Goal: Check status: Check status

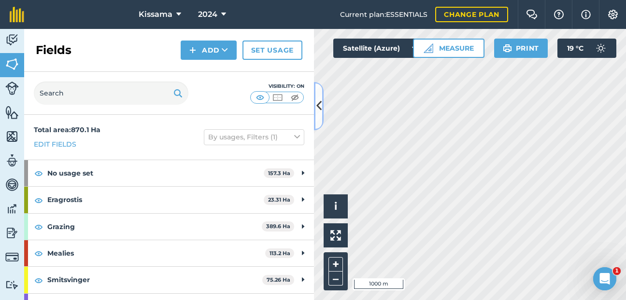
click at [316, 107] on icon at bounding box center [318, 106] width 5 height 17
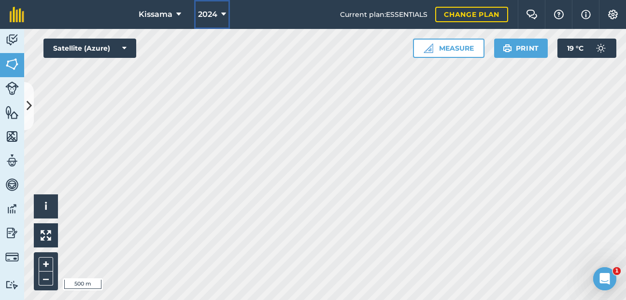
click at [219, 13] on button "2024" at bounding box center [212, 14] width 36 height 29
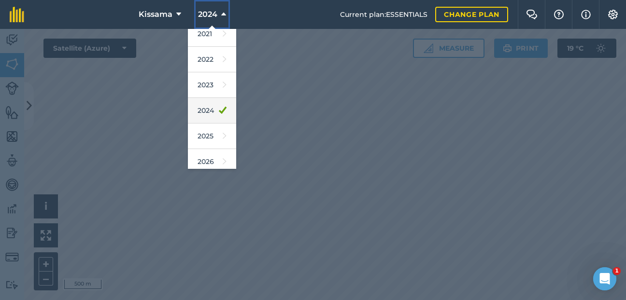
scroll to position [113, 0]
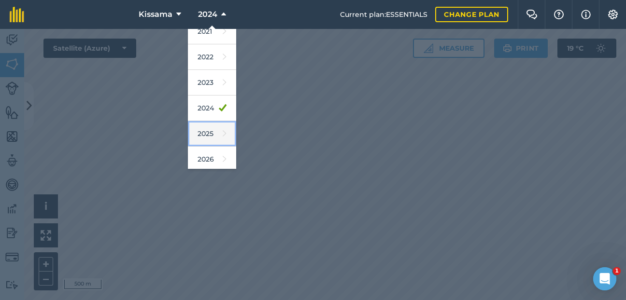
click at [207, 134] on link "2025" at bounding box center [212, 134] width 48 height 26
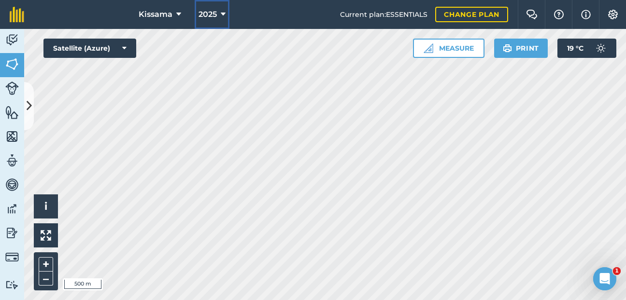
click at [221, 14] on icon at bounding box center [223, 15] width 5 height 12
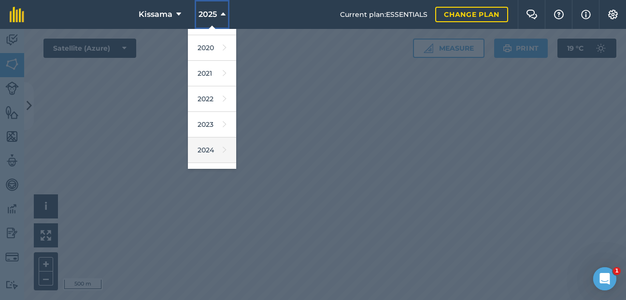
scroll to position [142, 0]
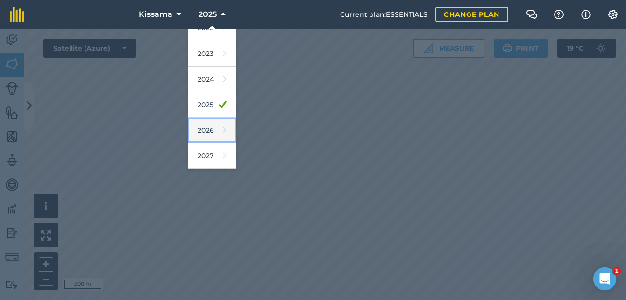
click at [206, 130] on link "2026" at bounding box center [212, 131] width 48 height 26
